Goal: Task Accomplishment & Management: Use online tool/utility

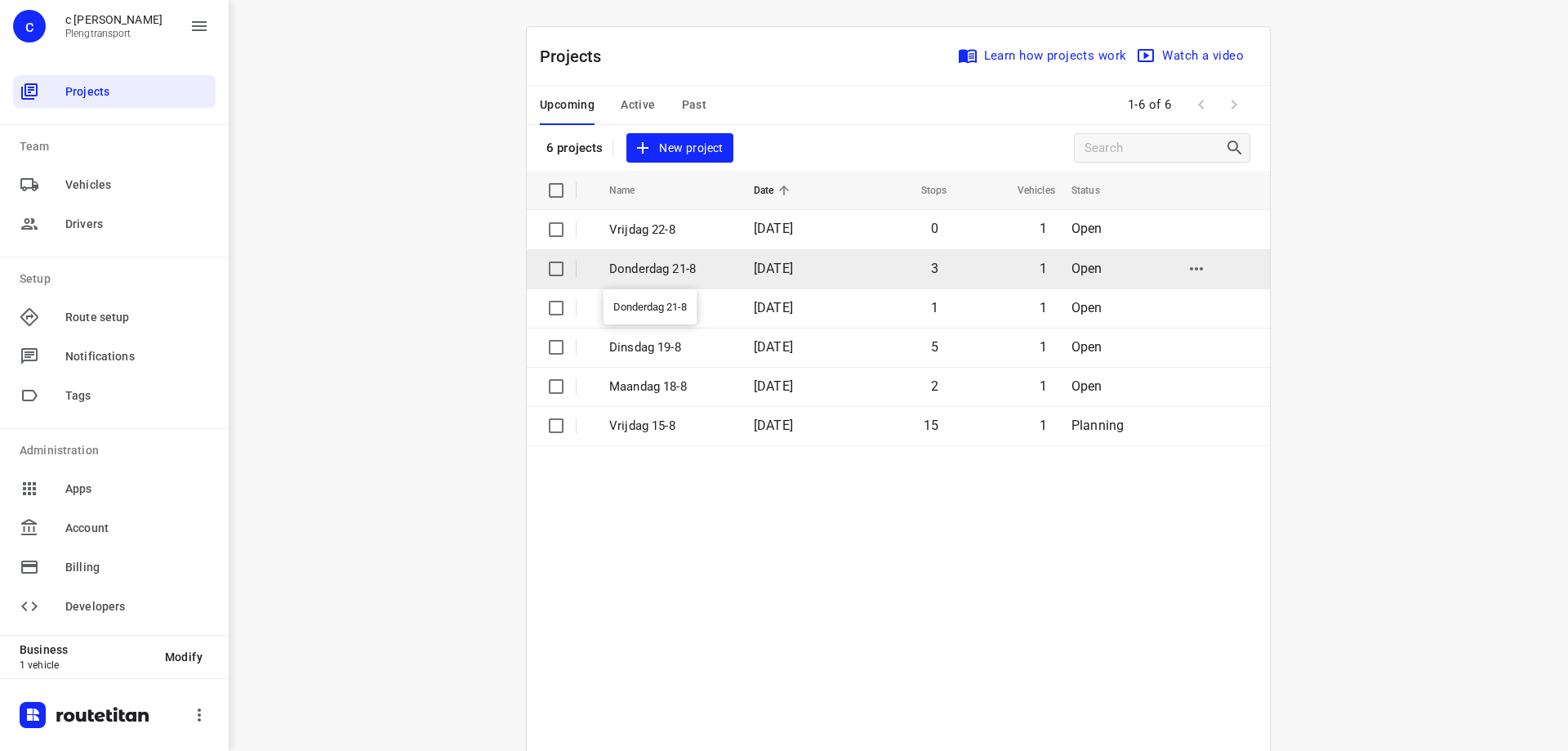
click at [663, 266] on p "Donderdag 21-8" at bounding box center [670, 269] width 120 height 19
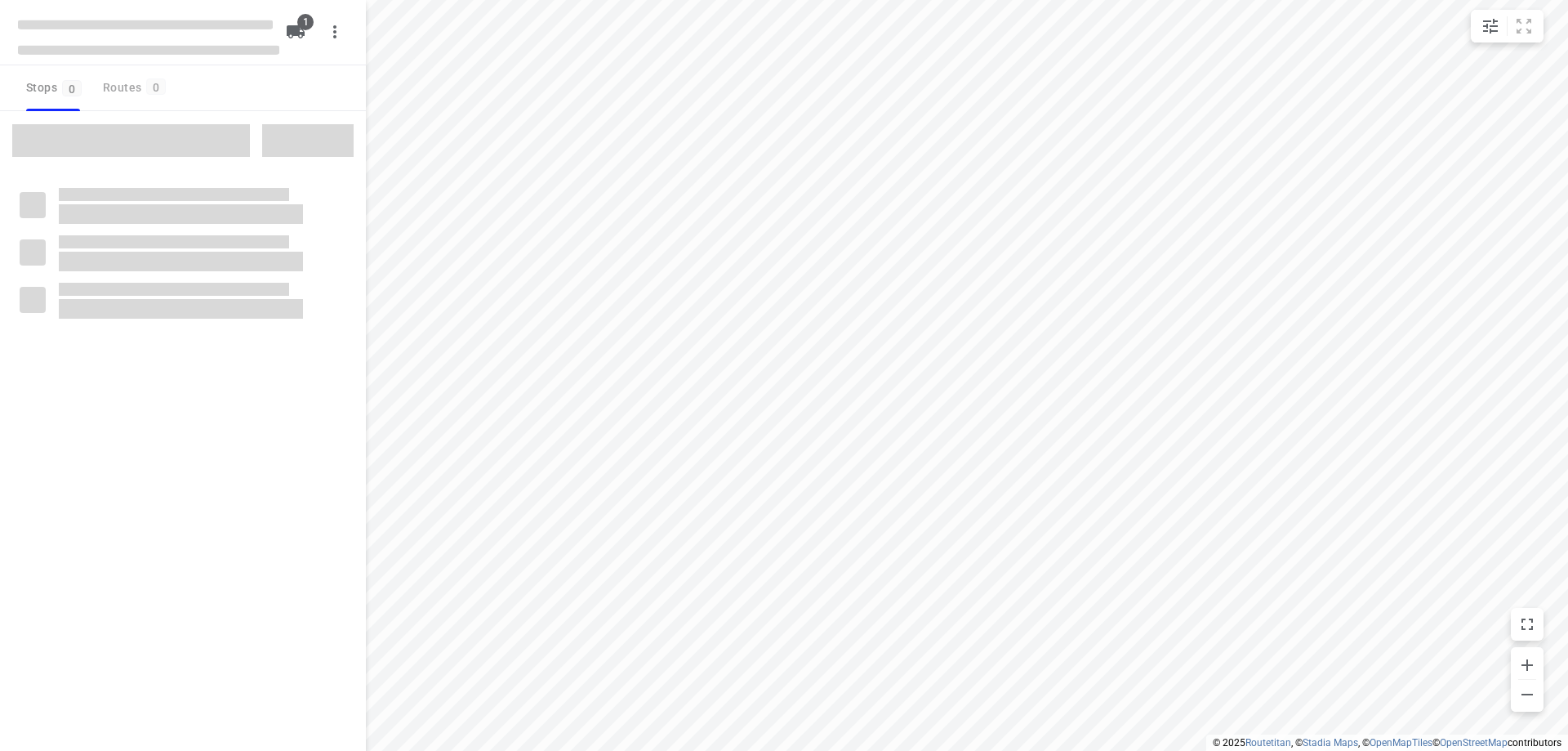
type input "distance"
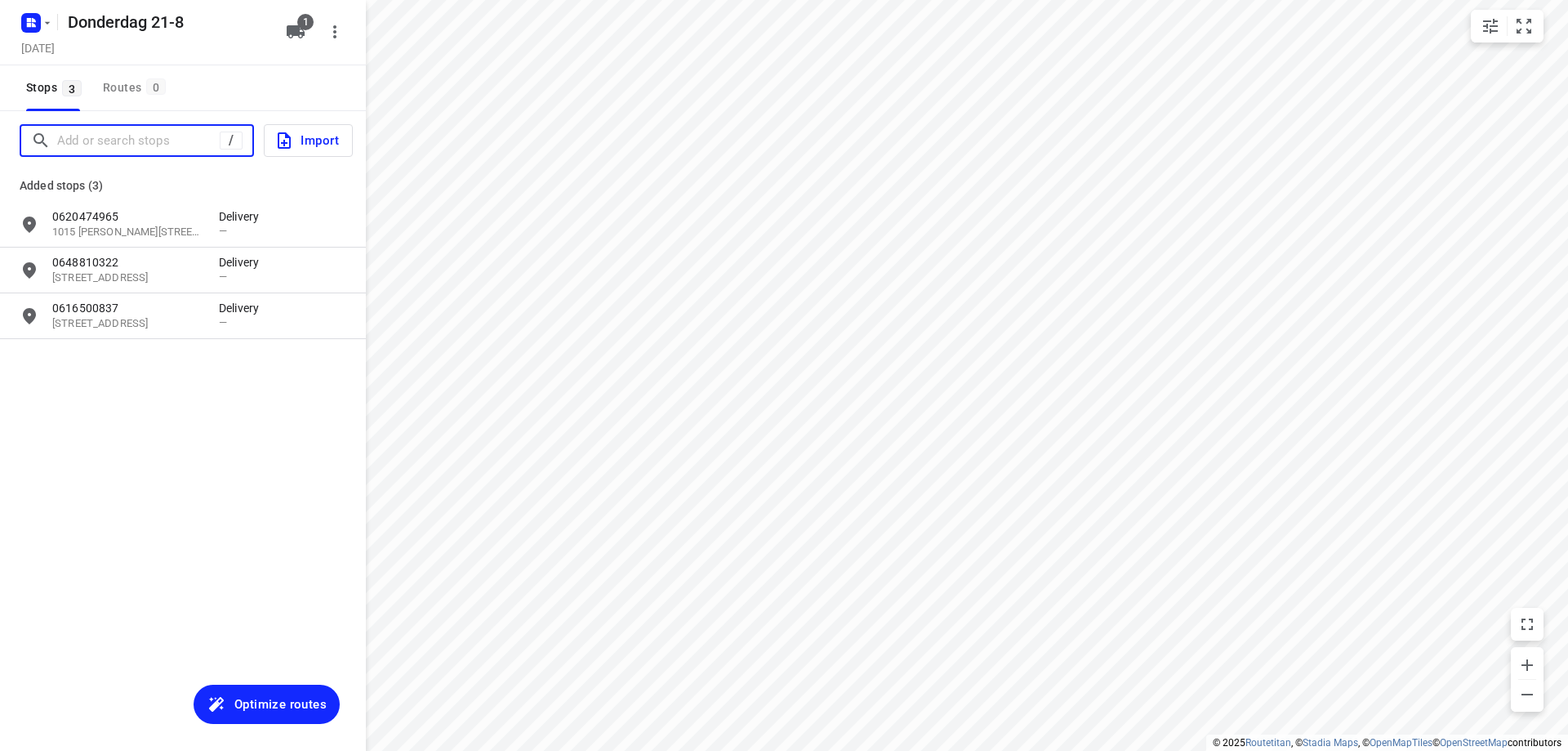
click at [144, 141] on input "Add or search stops" at bounding box center [138, 141] width 163 height 26
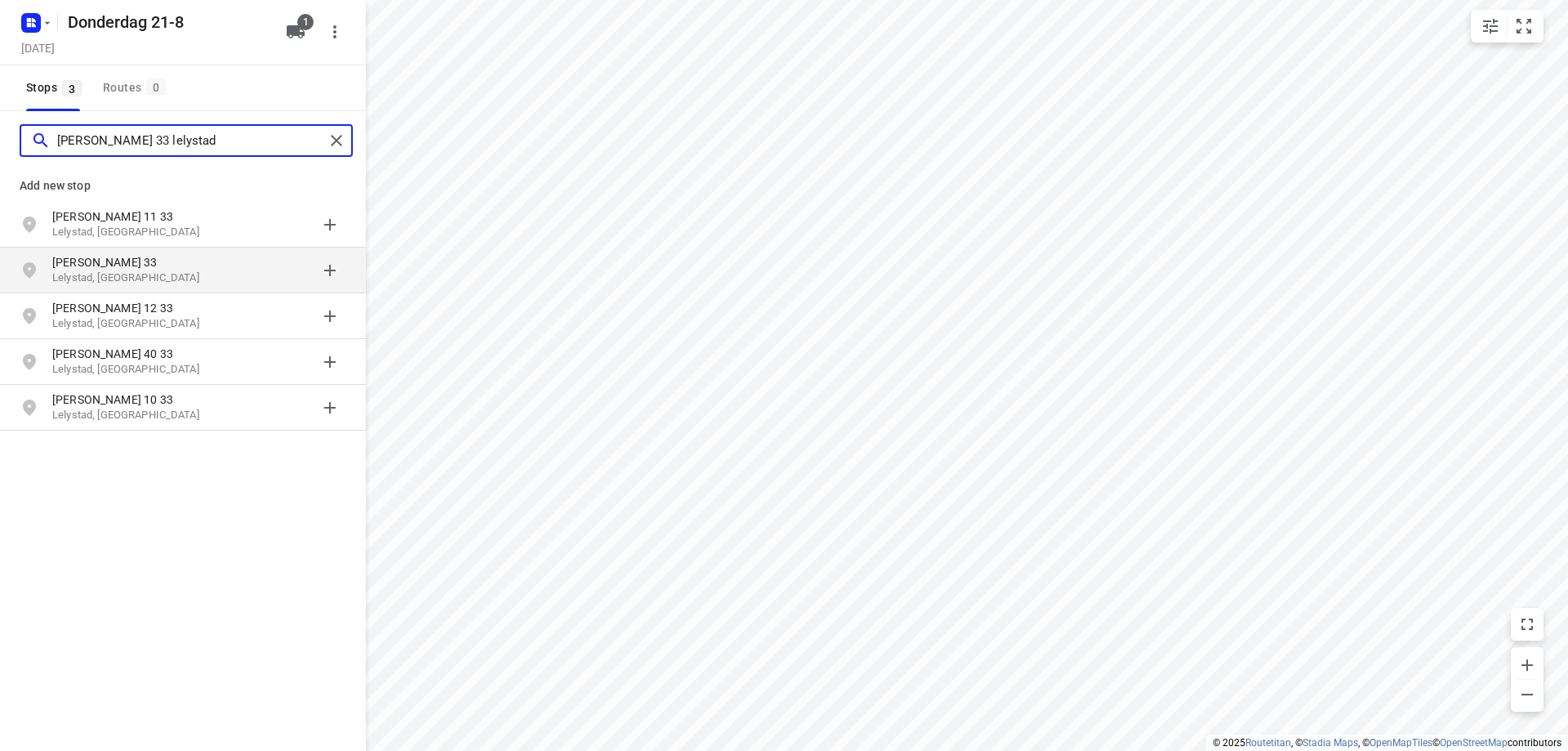
type input "[PERSON_NAME] 33 lelystad"
click at [204, 264] on p "[PERSON_NAME] 33" at bounding box center [135, 262] width 166 height 17
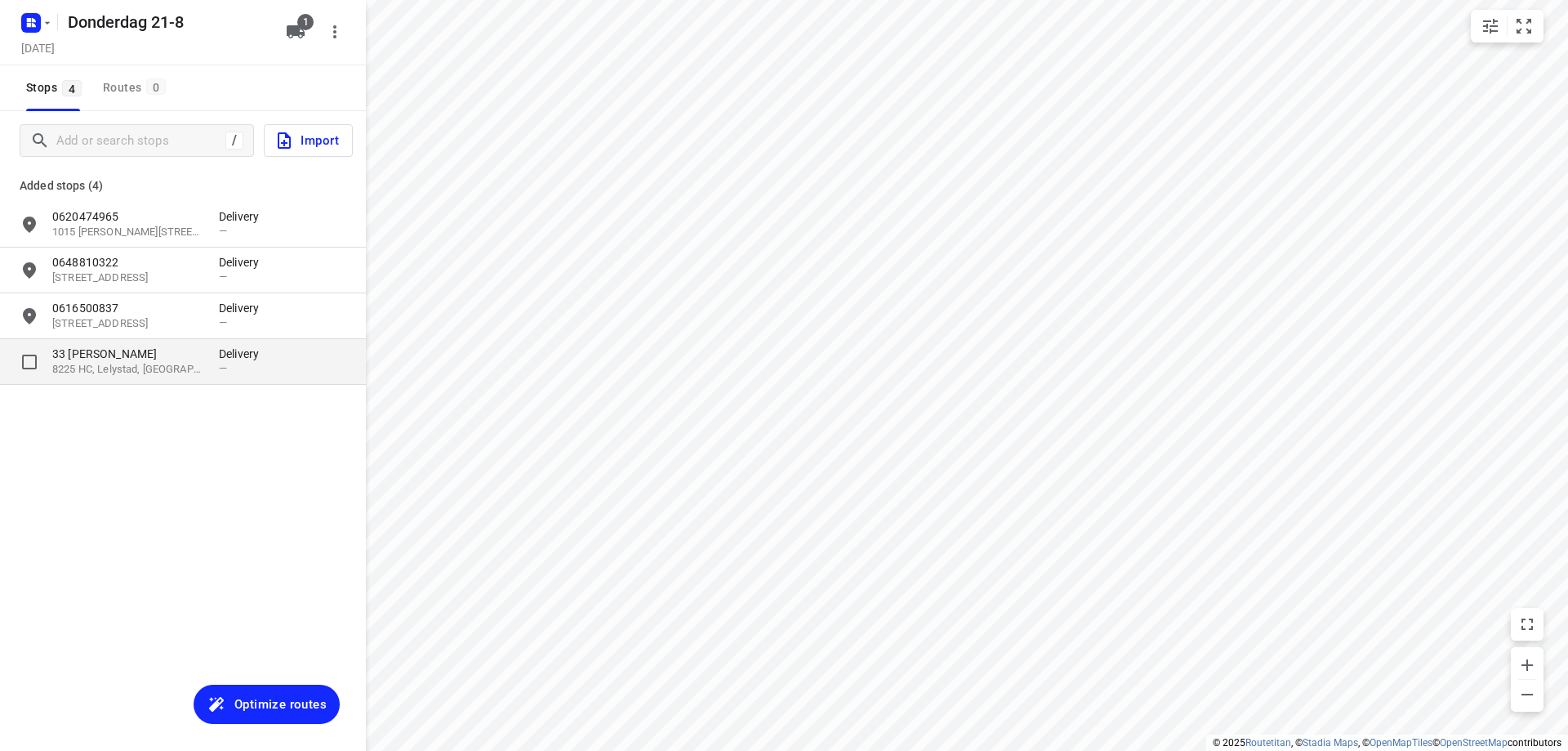
click at [202, 358] on p "33 [PERSON_NAME]" at bounding box center [127, 354] width 151 height 17
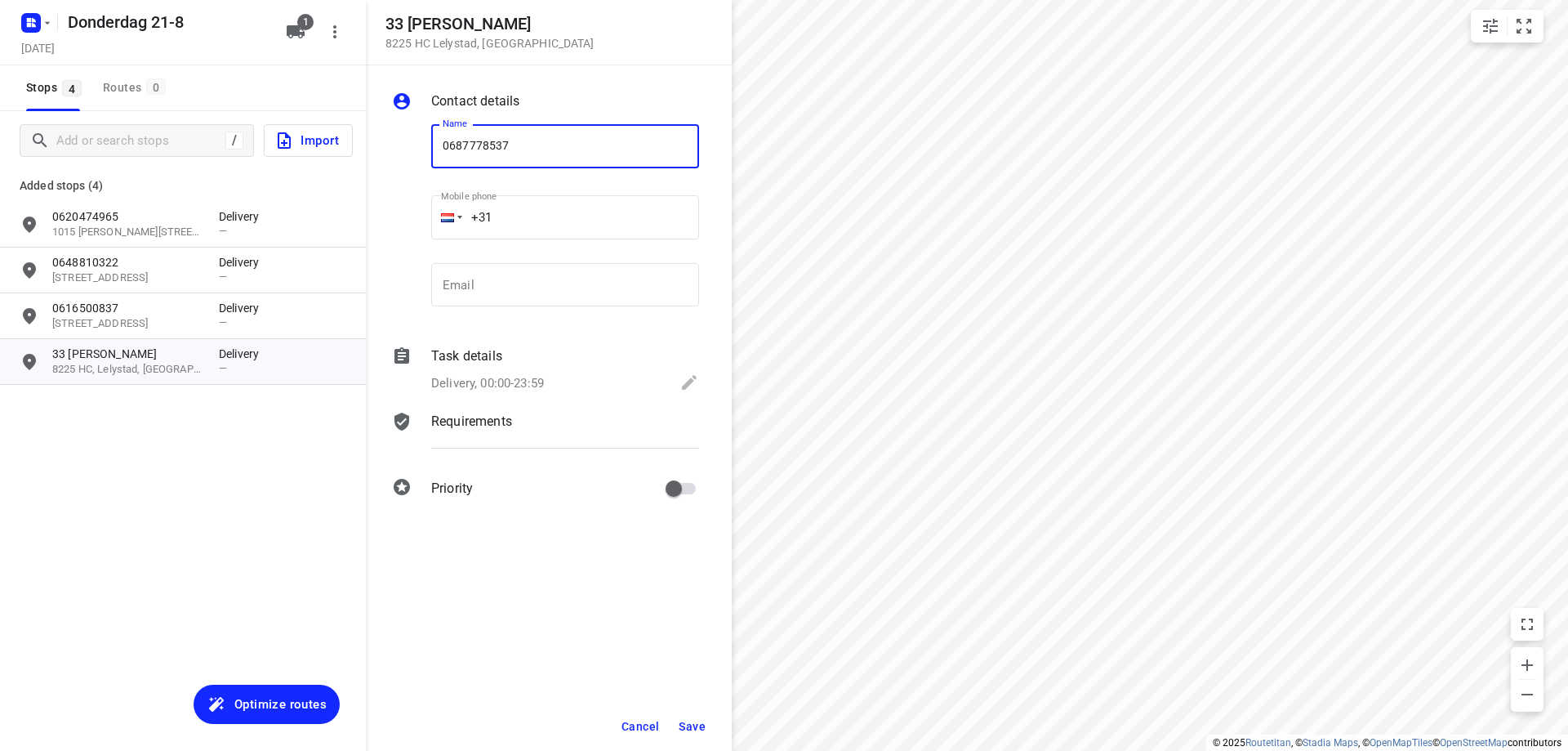
type input "0687778537"
click at [681, 728] on span "Save" at bounding box center [691, 726] width 27 height 13
